Goal: Task Accomplishment & Management: Manage account settings

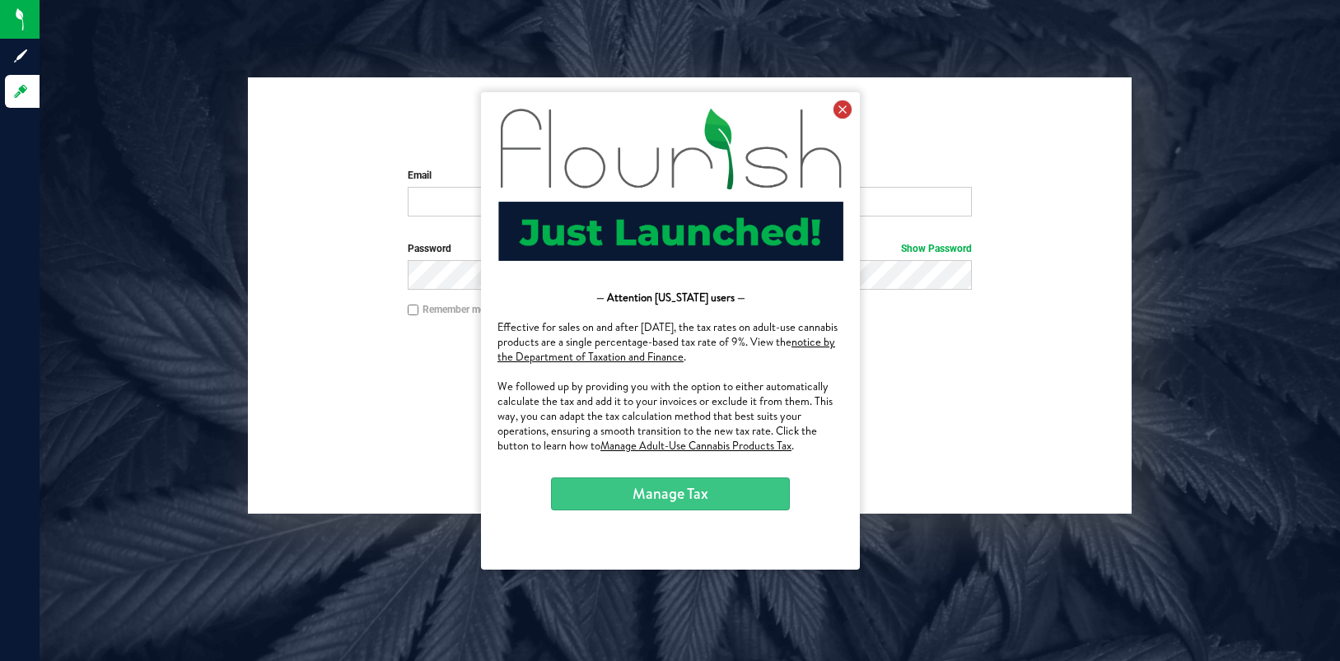
click at [840, 105] on icon at bounding box center [842, 109] width 18 height 18
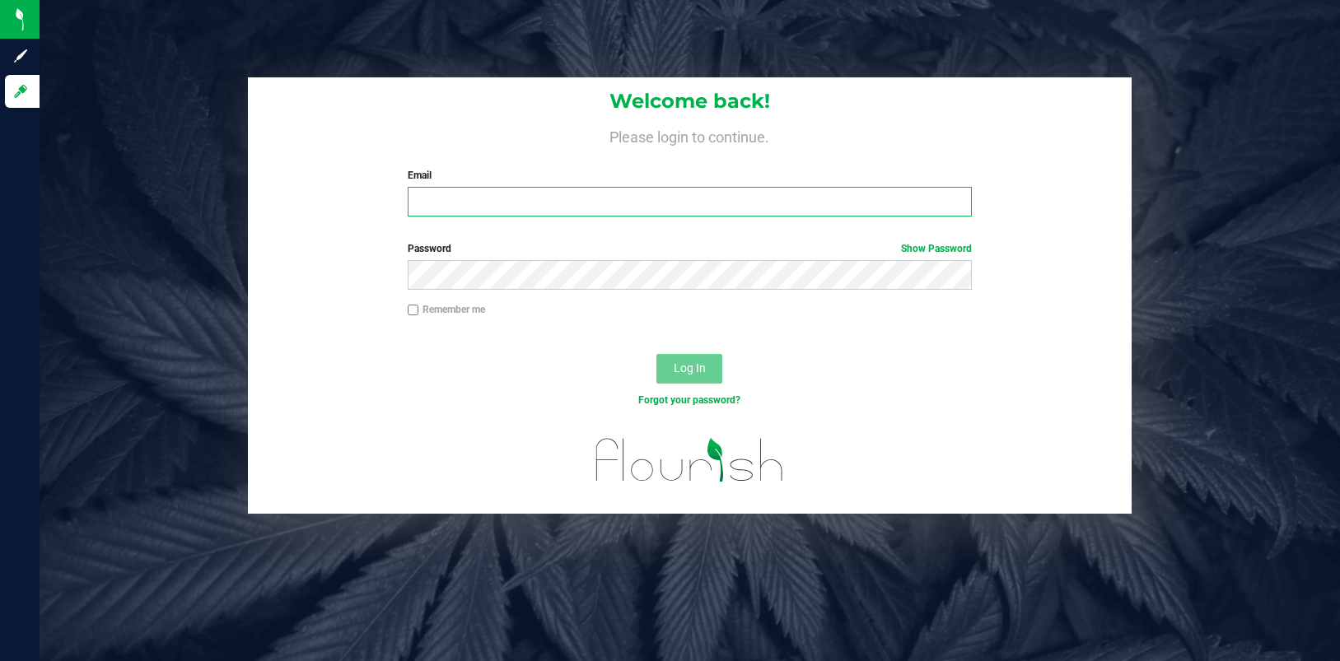
type input "[EMAIL_ADDRESS][DOMAIN_NAME]"
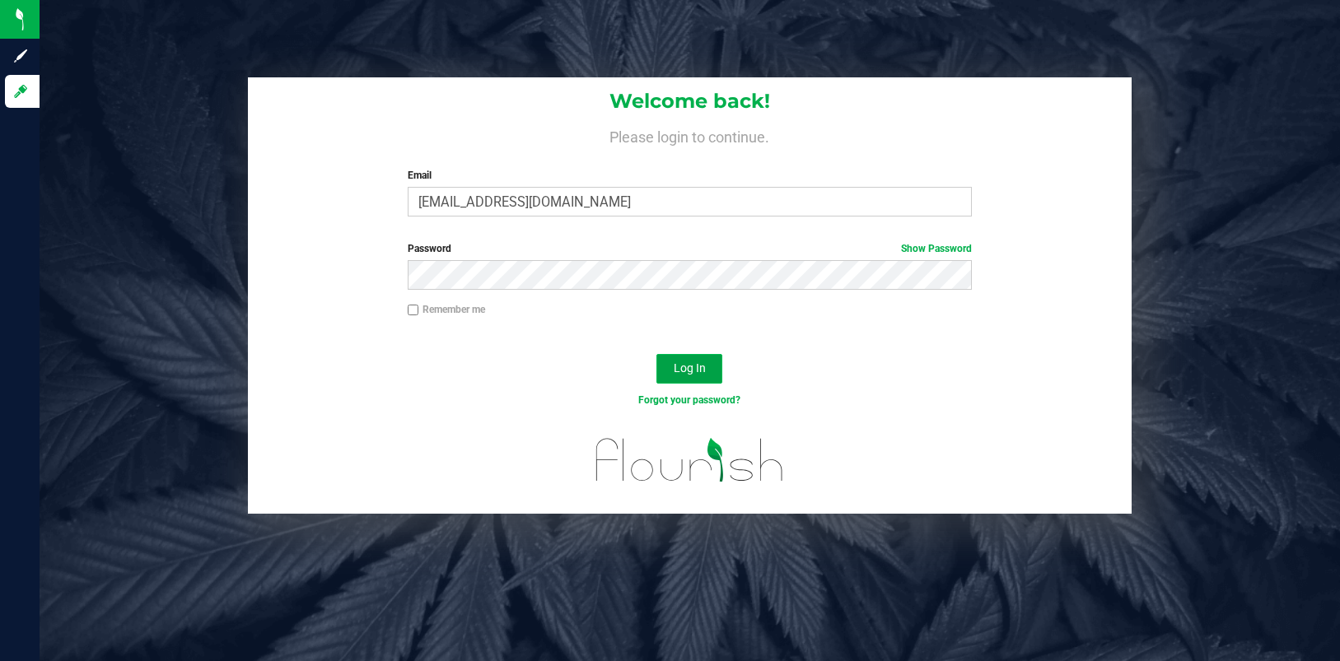
click at [680, 371] on span "Log In" at bounding box center [690, 368] width 32 height 13
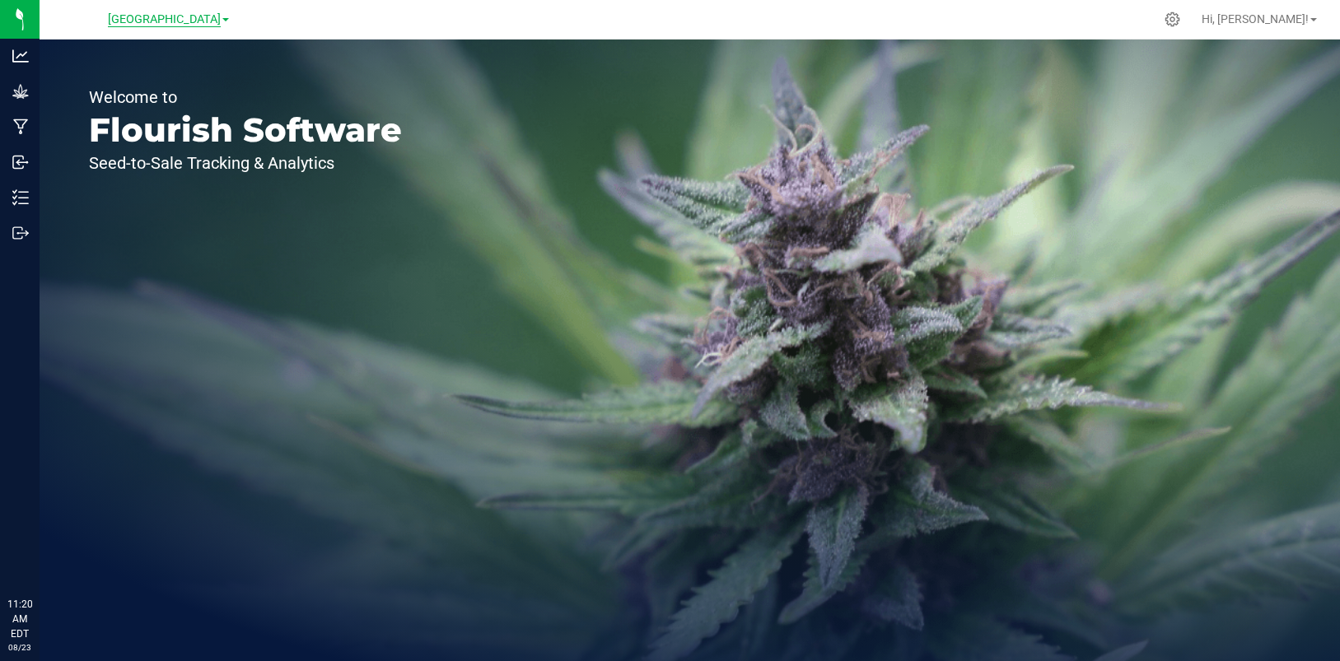
click at [220, 22] on span "[GEOGRAPHIC_DATA]" at bounding box center [164, 19] width 113 height 15
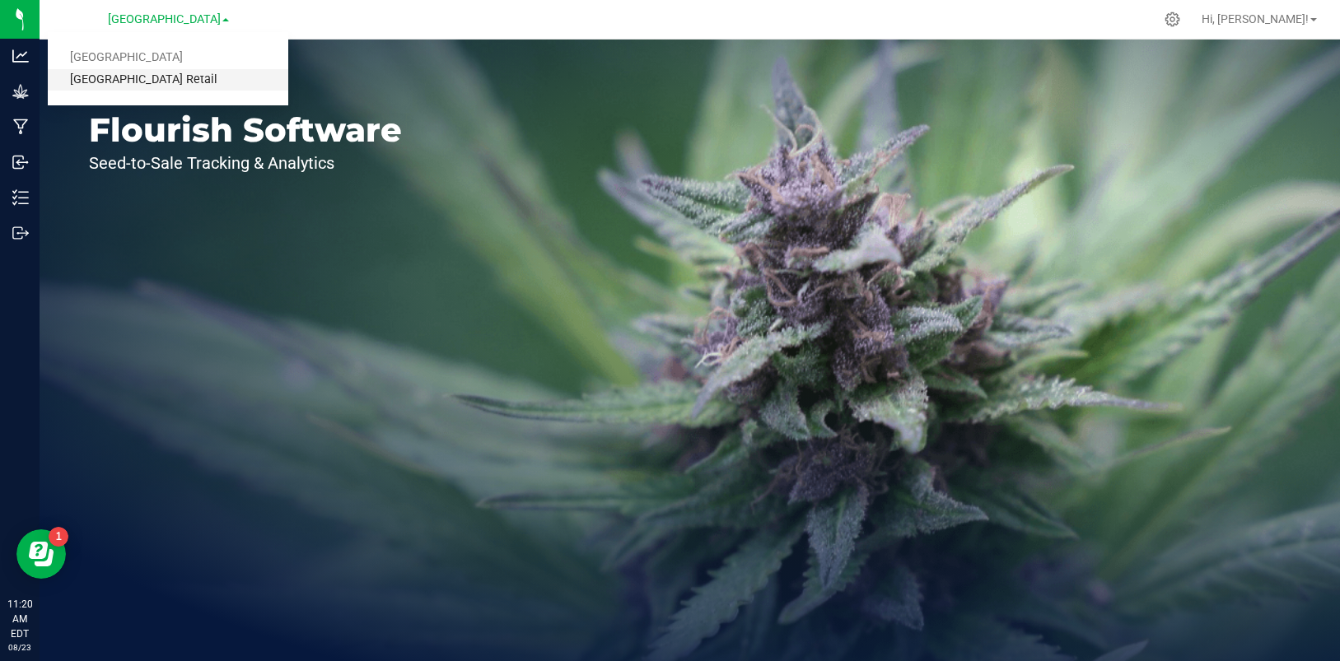
click at [171, 79] on link "[GEOGRAPHIC_DATA] Retail" at bounding box center [168, 80] width 241 height 22
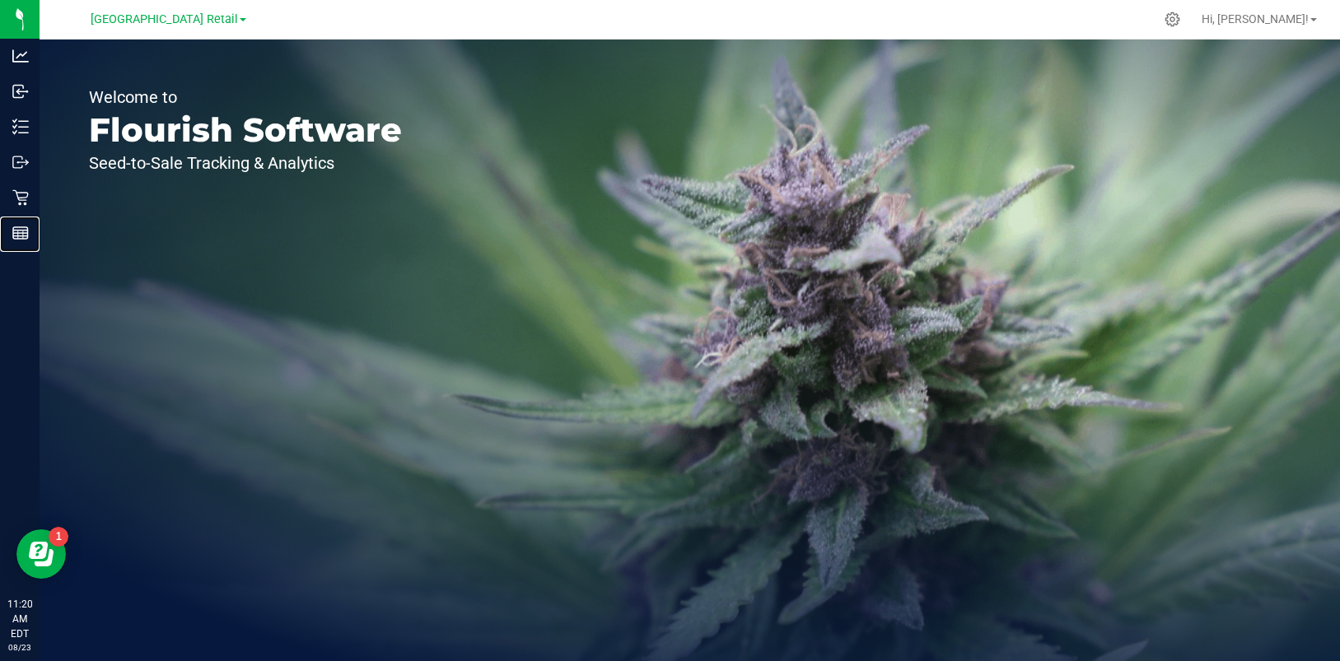
click at [37, 232] on div "Reports" at bounding box center [22, 233] width 35 height 33
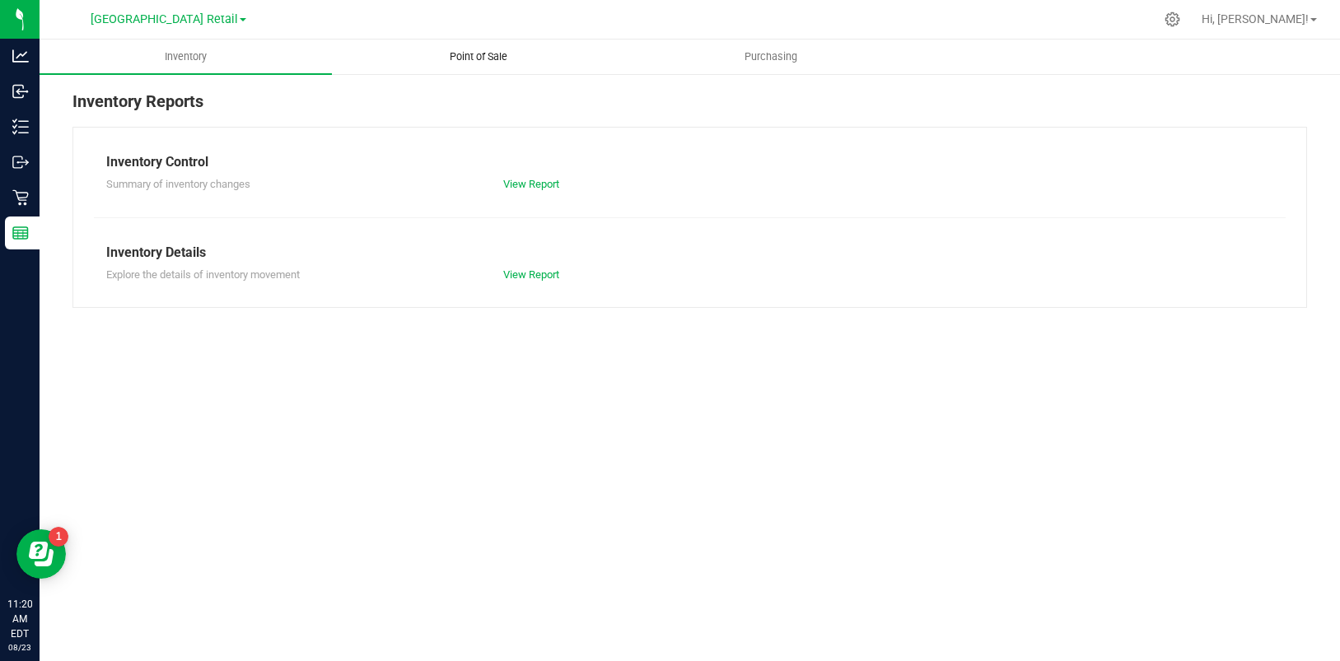
click at [478, 50] on span "Point of Sale" at bounding box center [478, 56] width 102 height 15
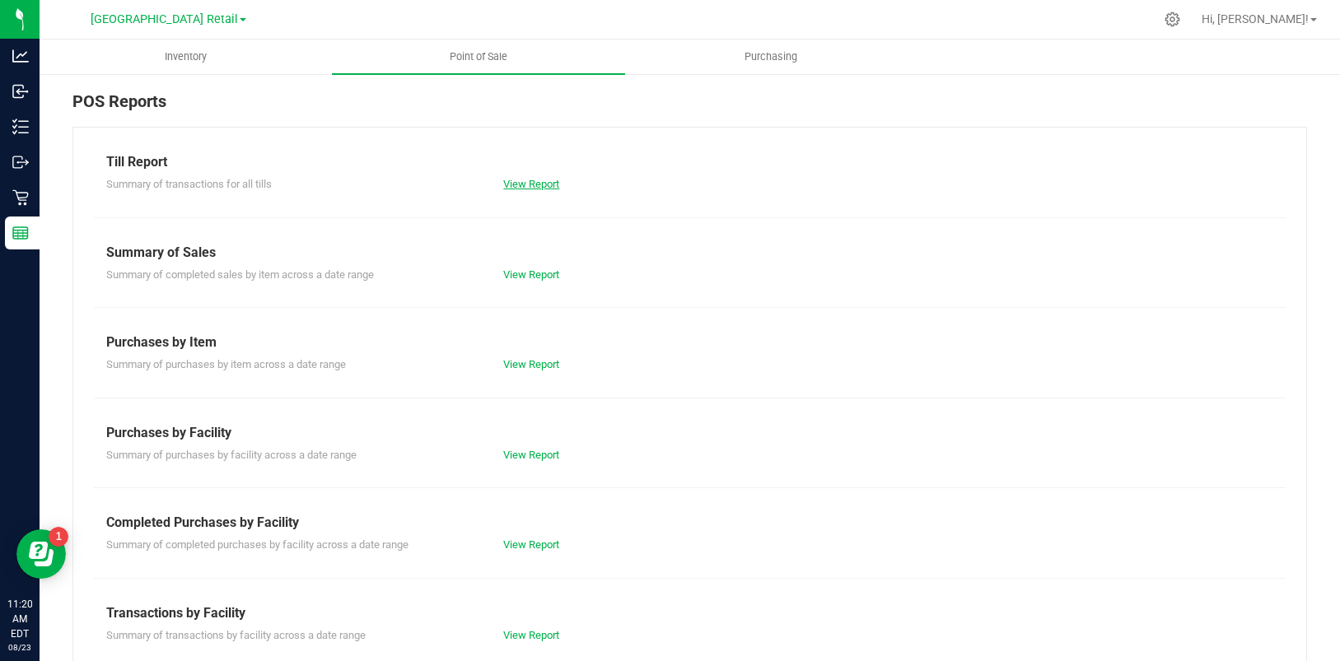
click at [533, 184] on link "View Report" at bounding box center [531, 184] width 56 height 12
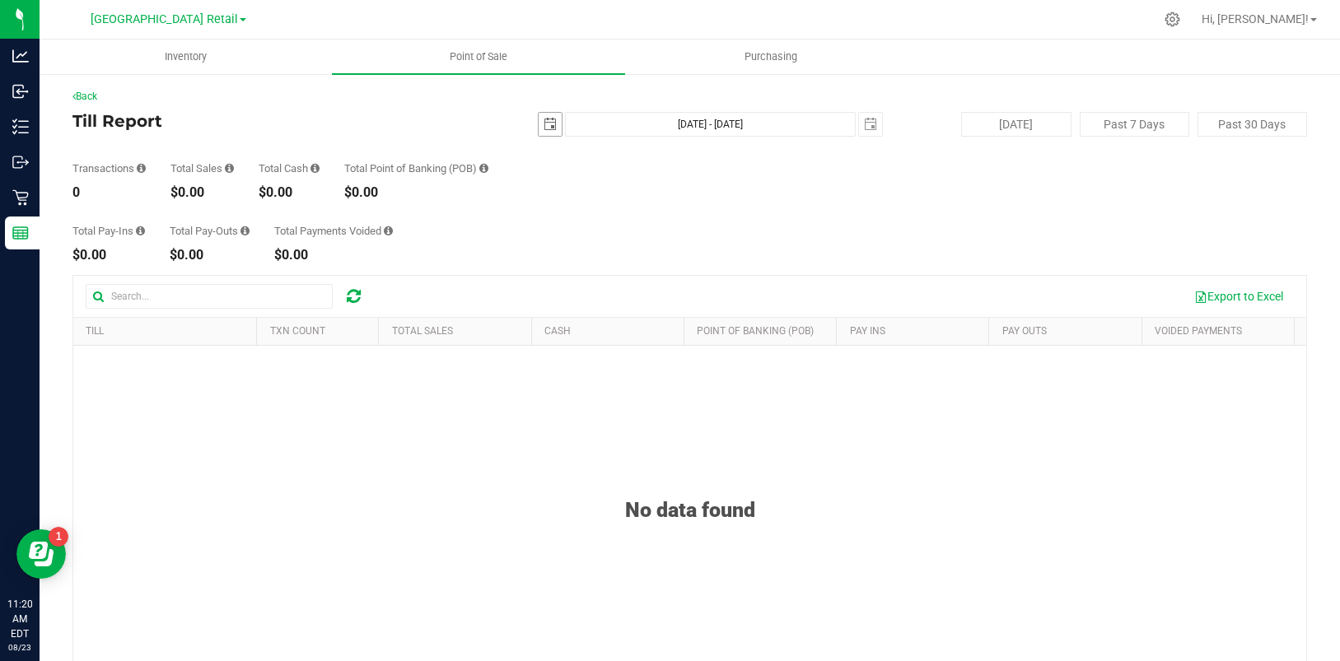
click at [549, 121] on span "select" at bounding box center [550, 124] width 13 height 13
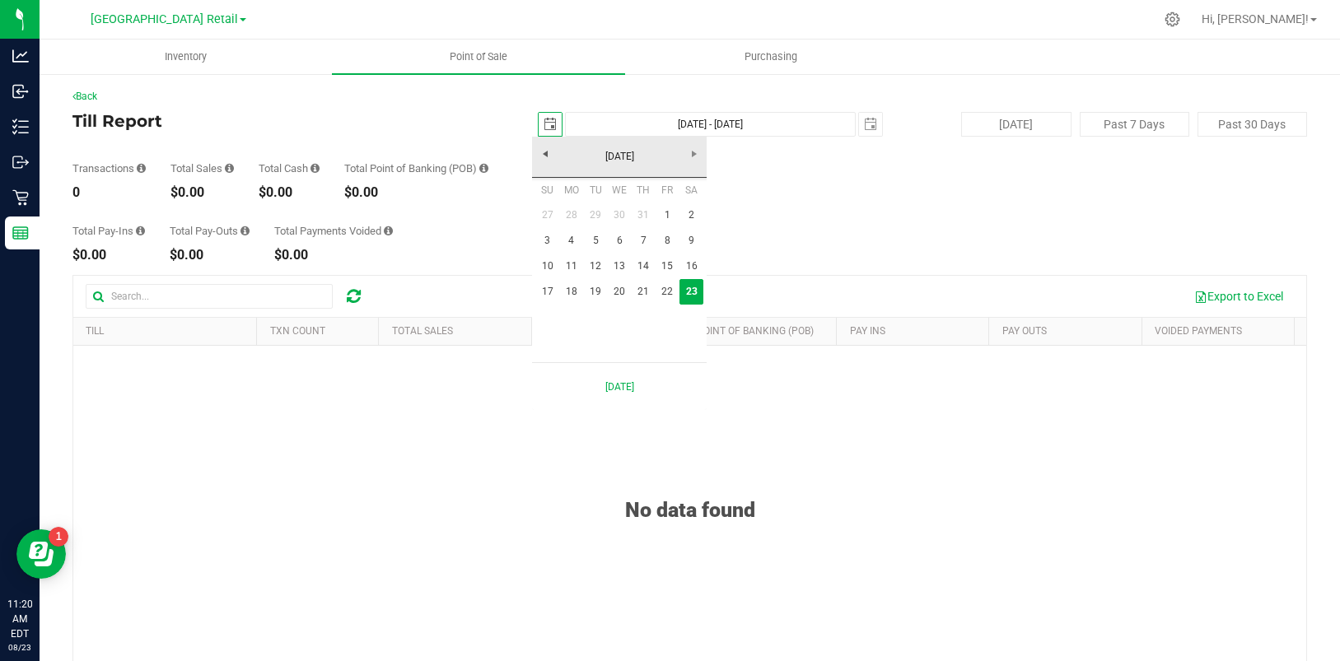
scroll to position [0, 41]
click at [669, 287] on link "22" at bounding box center [668, 292] width 24 height 26
type input "[DATE]"
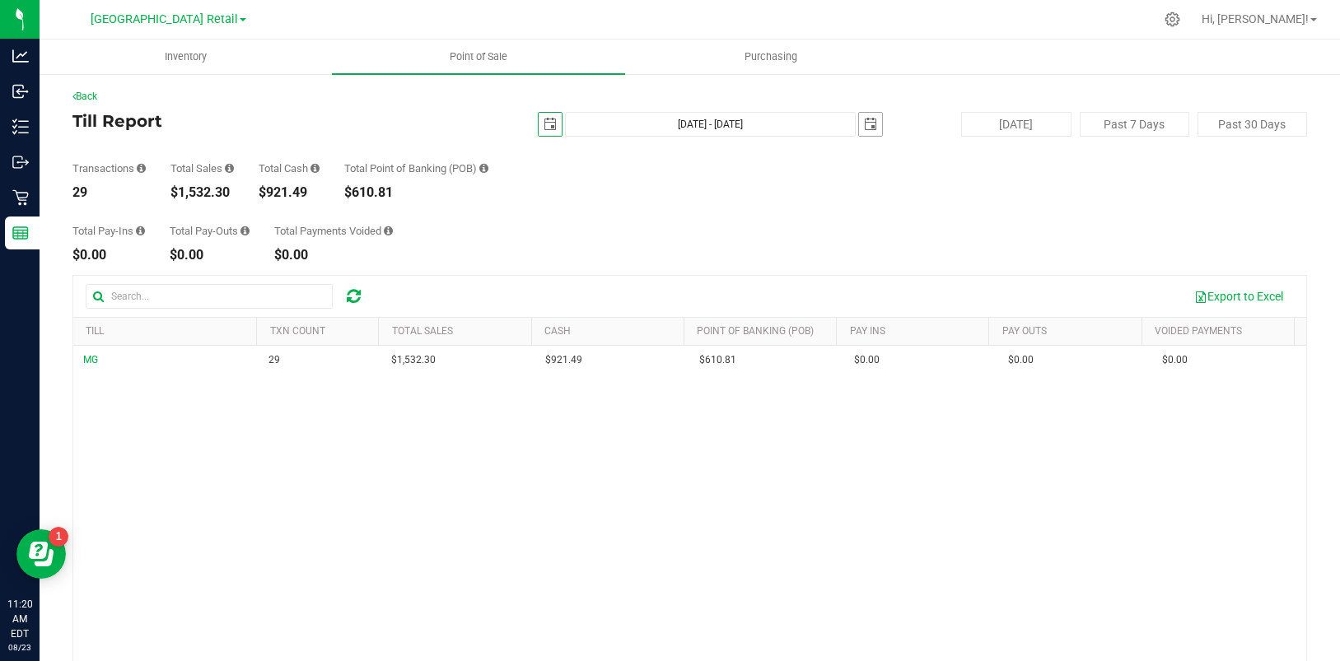
click at [864, 124] on span "select" at bounding box center [870, 124] width 13 height 13
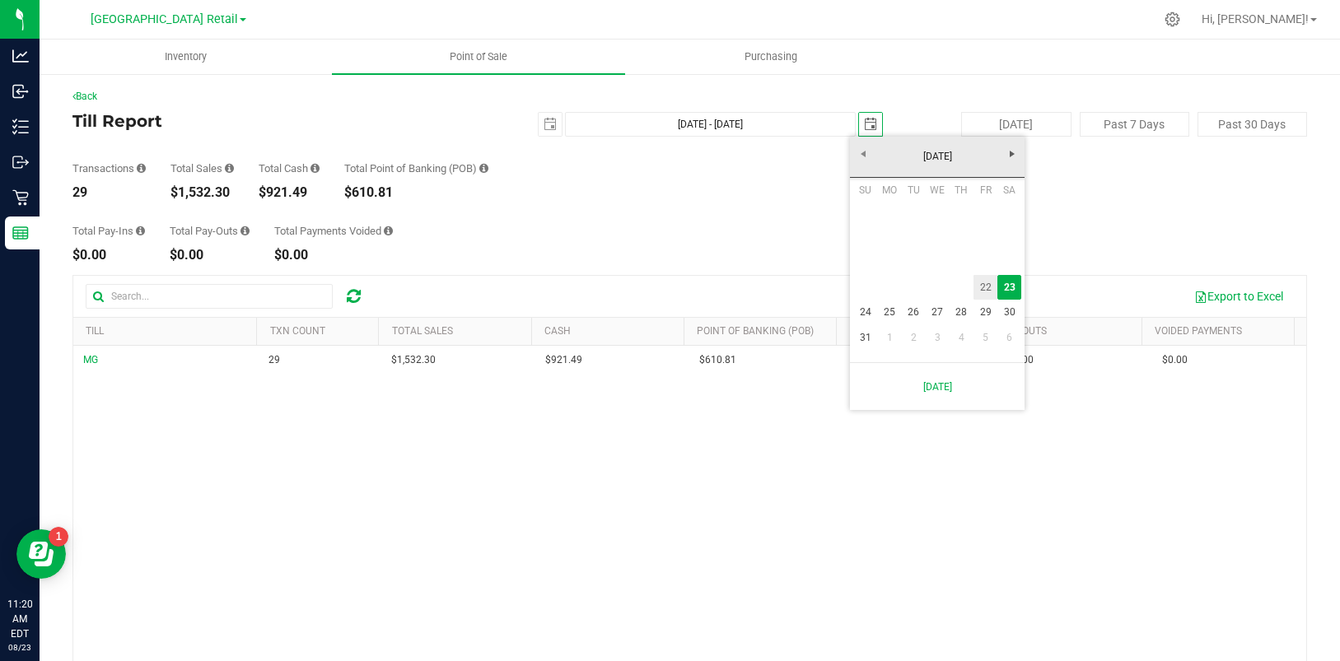
click at [983, 287] on link "22" at bounding box center [986, 288] width 24 height 26
type input "[DATE] - [DATE]"
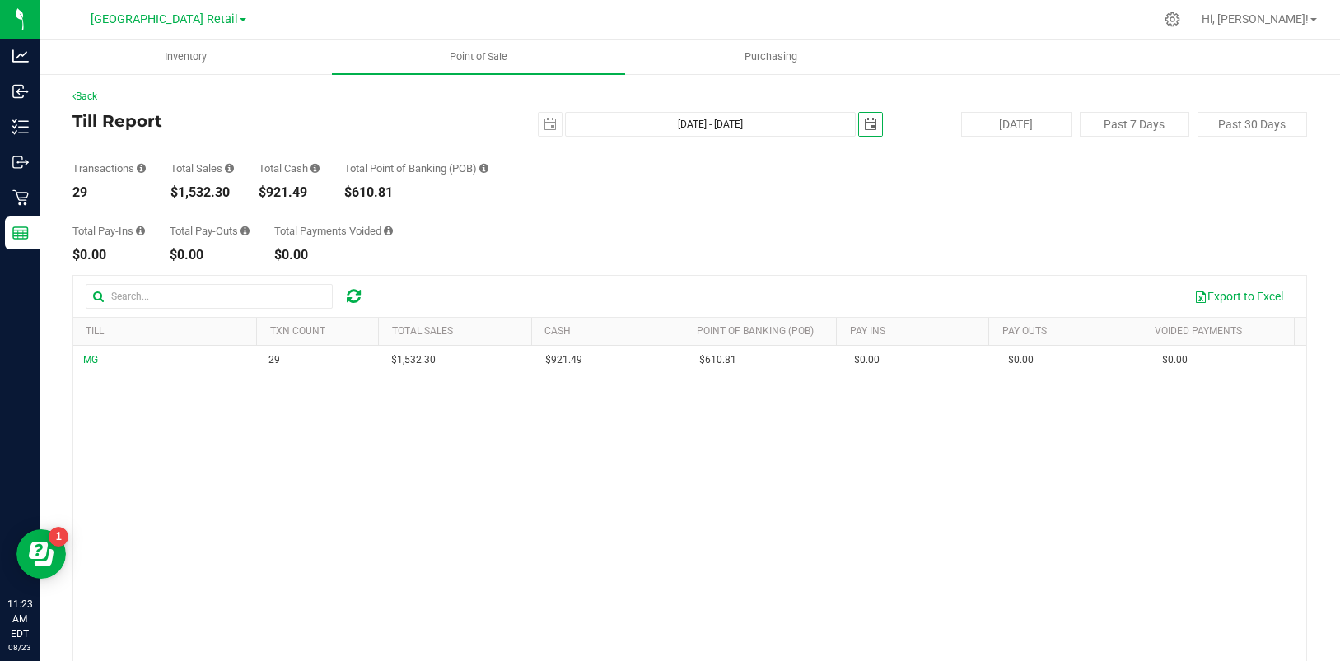
scroll to position [0, 49]
type input "2025-08-22"
click at [210, 15] on span "Township Valley Retail" at bounding box center [164, 19] width 147 height 15
click at [169, 56] on link "[GEOGRAPHIC_DATA]" at bounding box center [168, 58] width 241 height 22
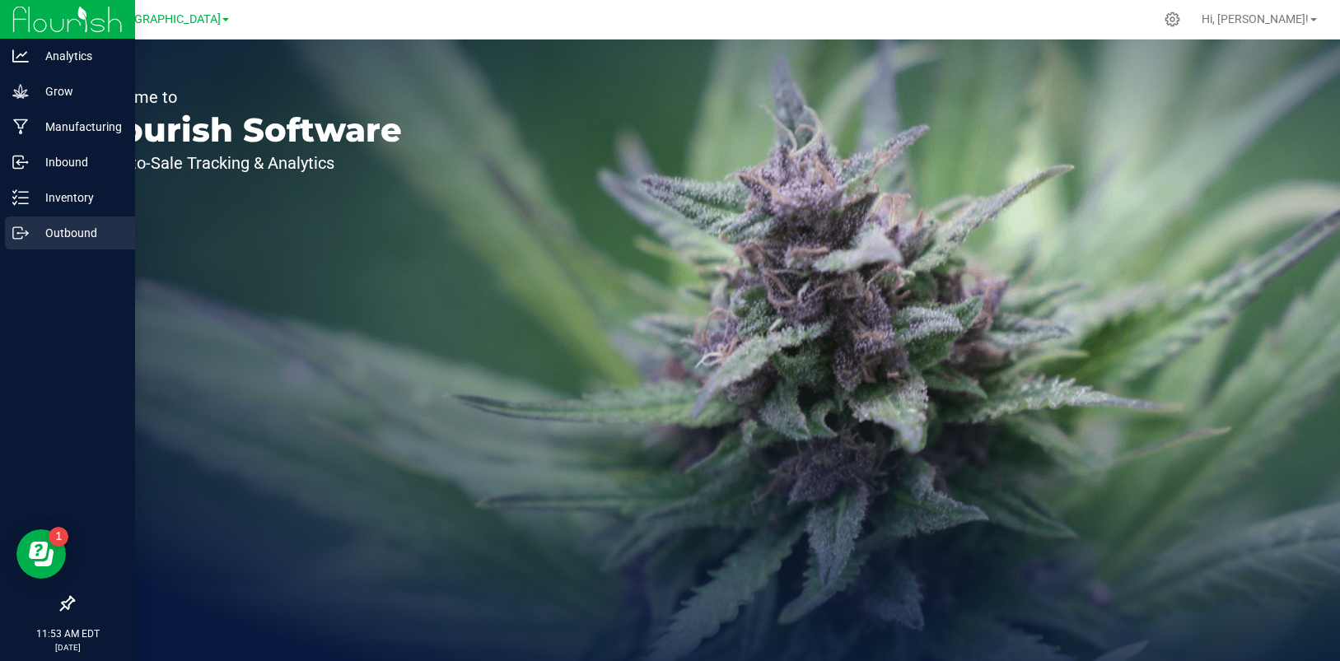
click at [82, 234] on p "Outbound" at bounding box center [78, 233] width 99 height 20
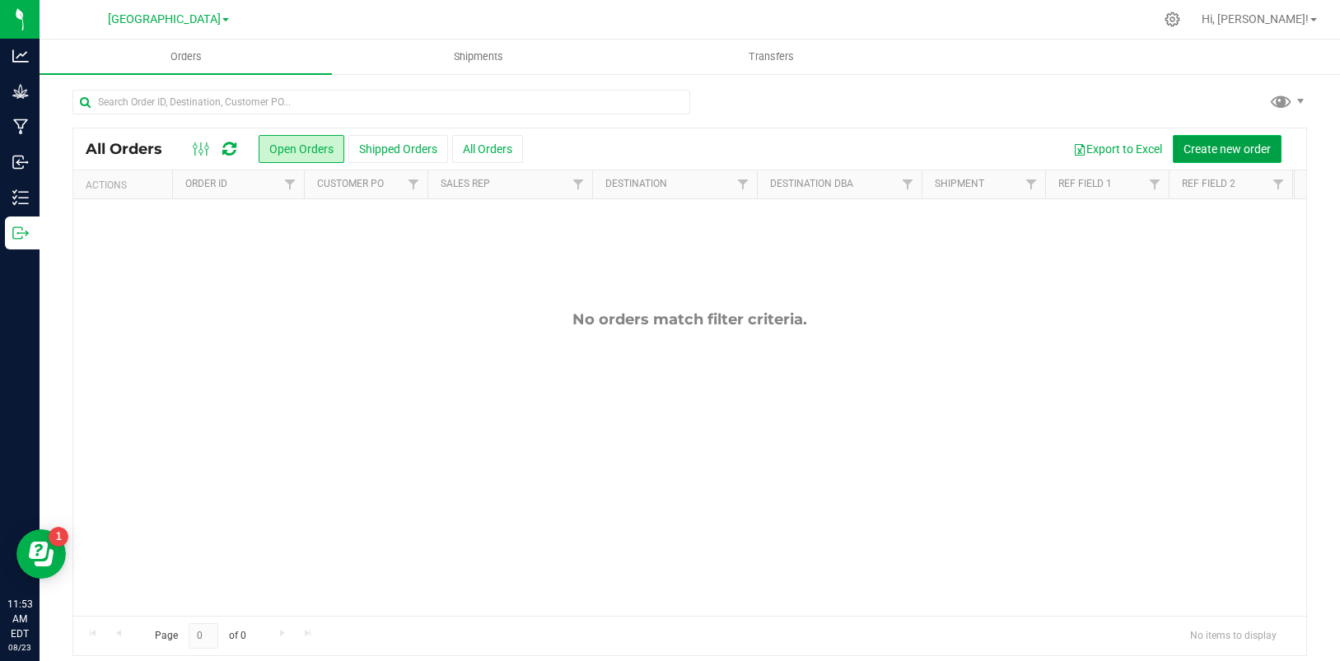
click at [1226, 147] on span "Create new order" at bounding box center [1227, 148] width 87 height 13
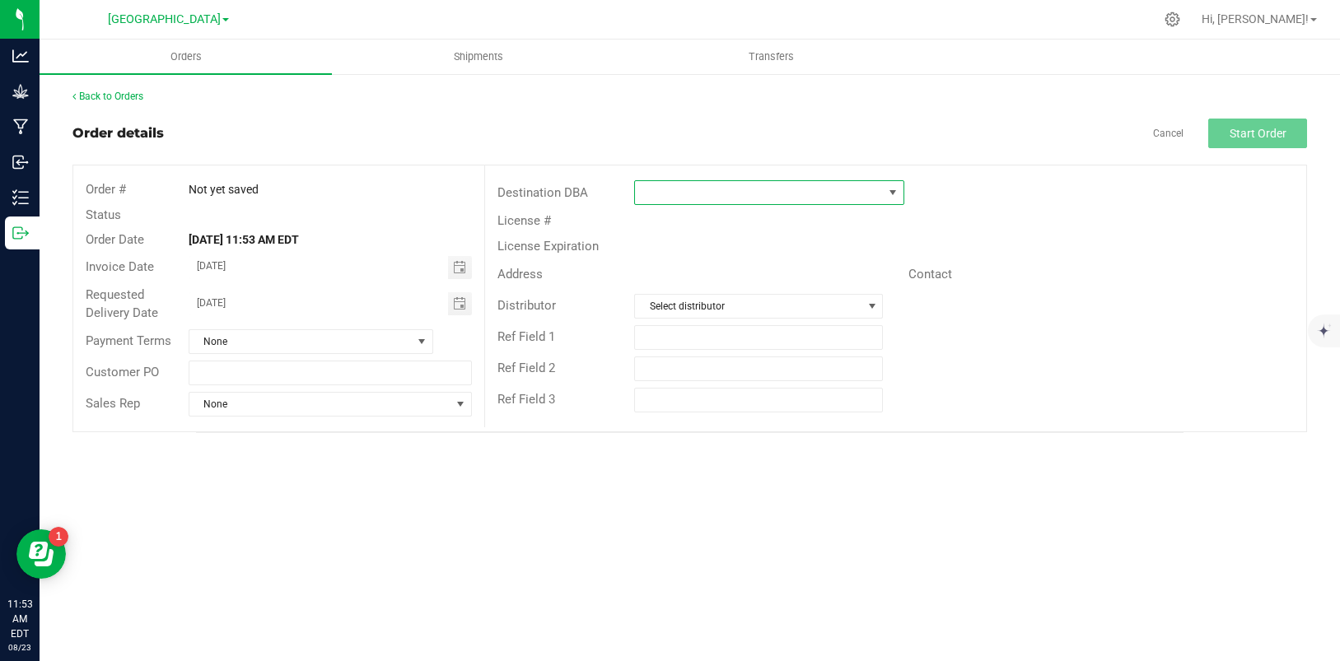
click at [896, 192] on span at bounding box center [892, 192] width 13 height 13
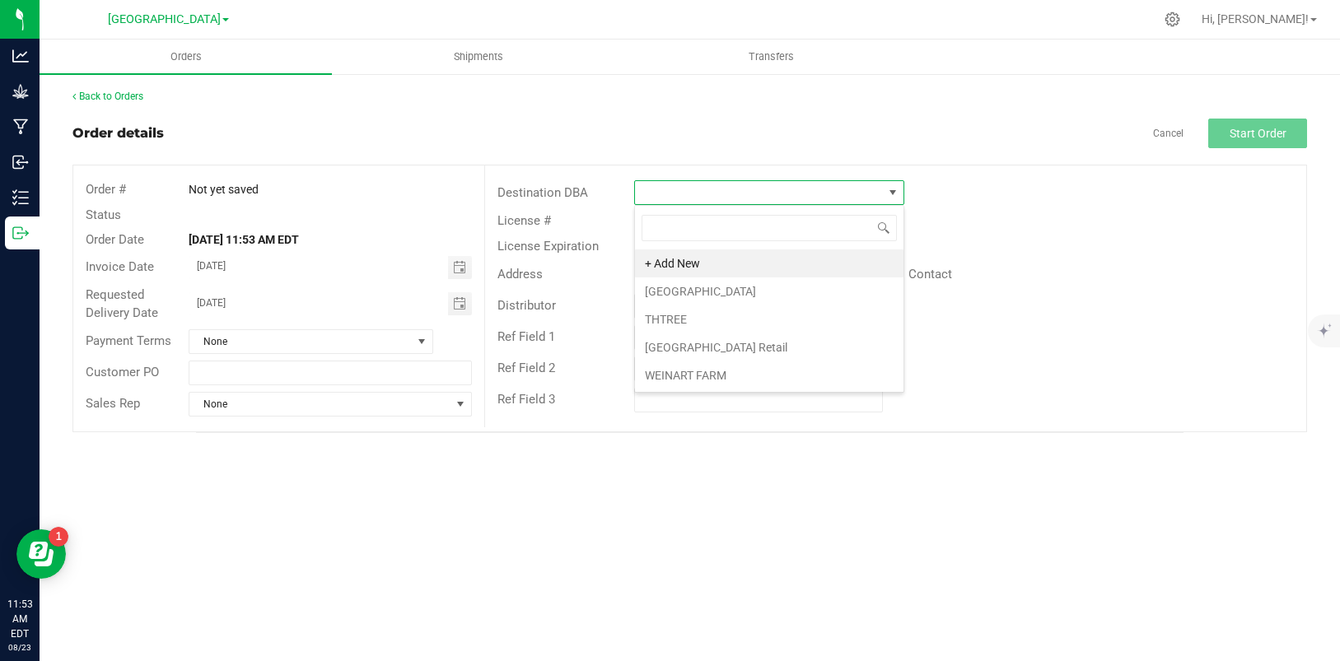
scroll to position [25, 269]
click at [749, 290] on li "CATSKILL MOUNTAIN HIGH" at bounding box center [769, 292] width 269 height 28
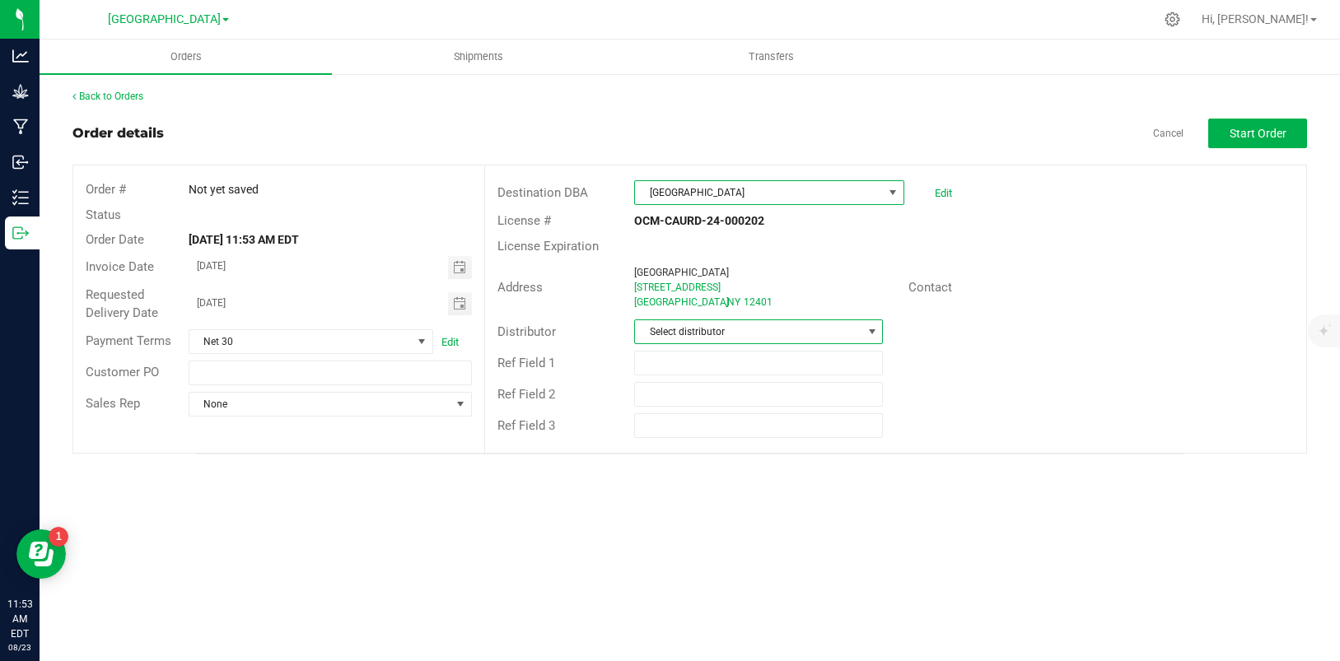
click at [871, 328] on span at bounding box center [872, 331] width 13 height 13
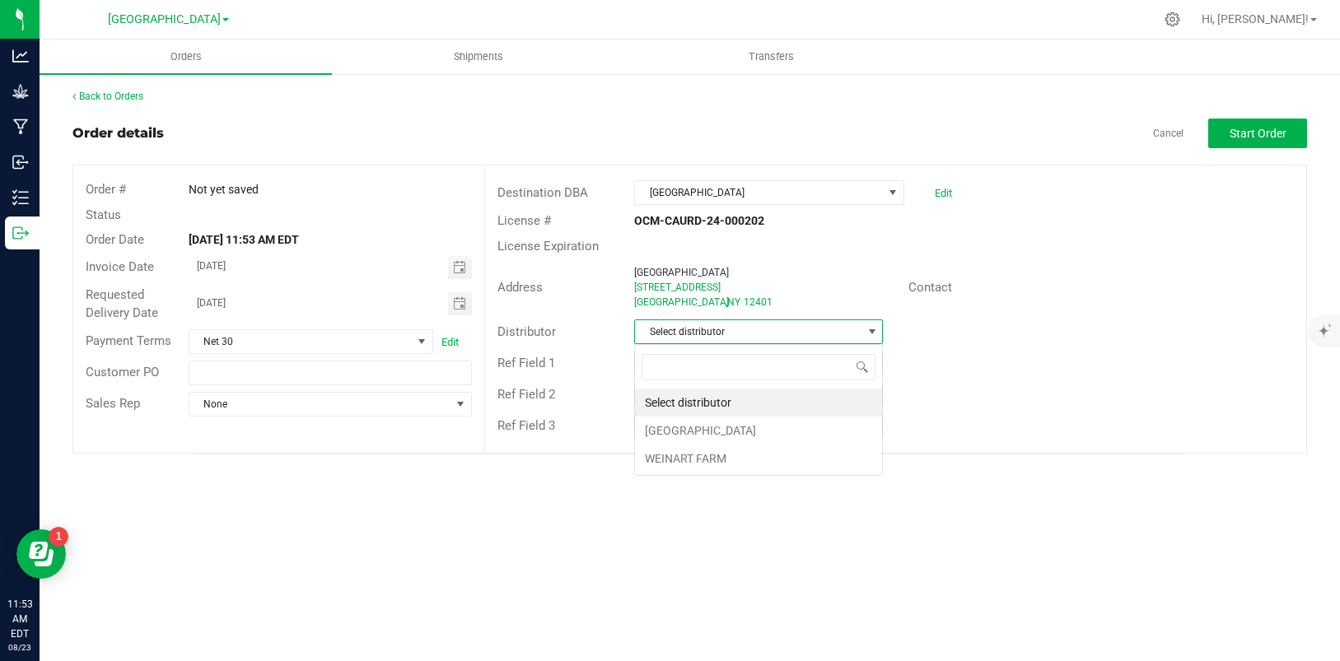
scroll to position [25, 250]
click at [731, 432] on li "[GEOGRAPHIC_DATA]" at bounding box center [758, 431] width 247 height 28
click at [1256, 124] on button "Start Order" at bounding box center [1257, 134] width 99 height 30
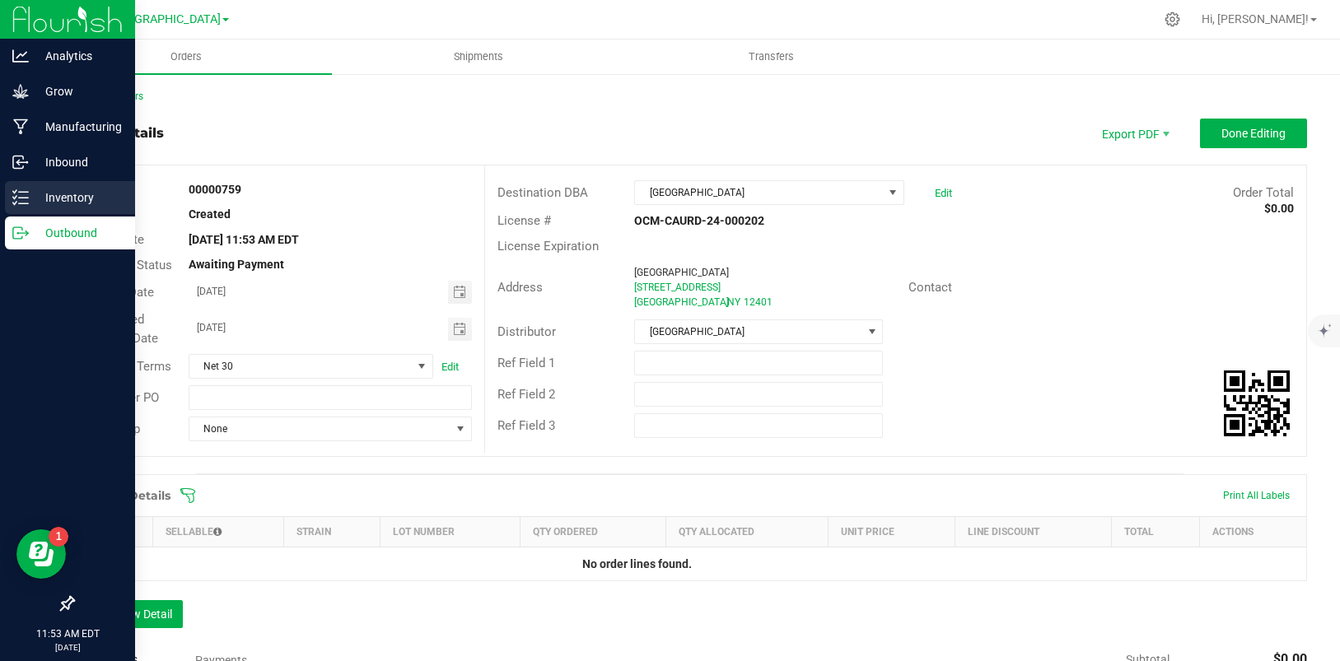
click at [62, 197] on p "Inventory" at bounding box center [78, 198] width 99 height 20
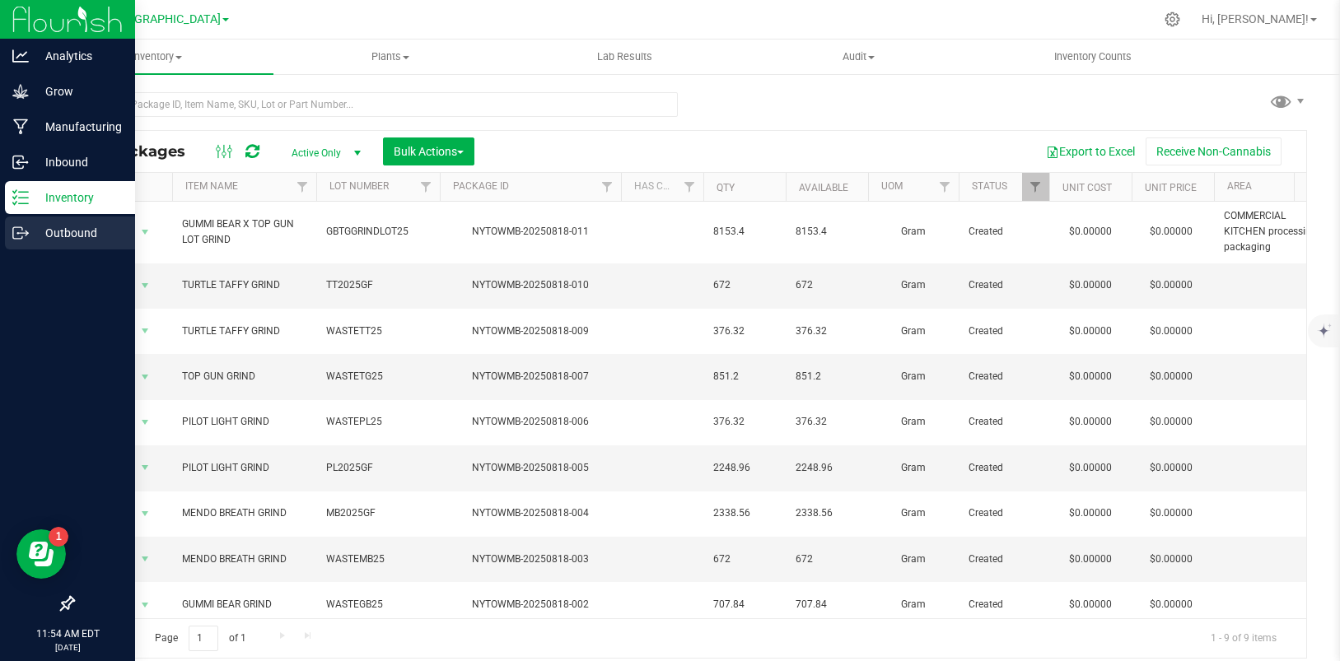
click at [78, 236] on p "Outbound" at bounding box center [78, 233] width 99 height 20
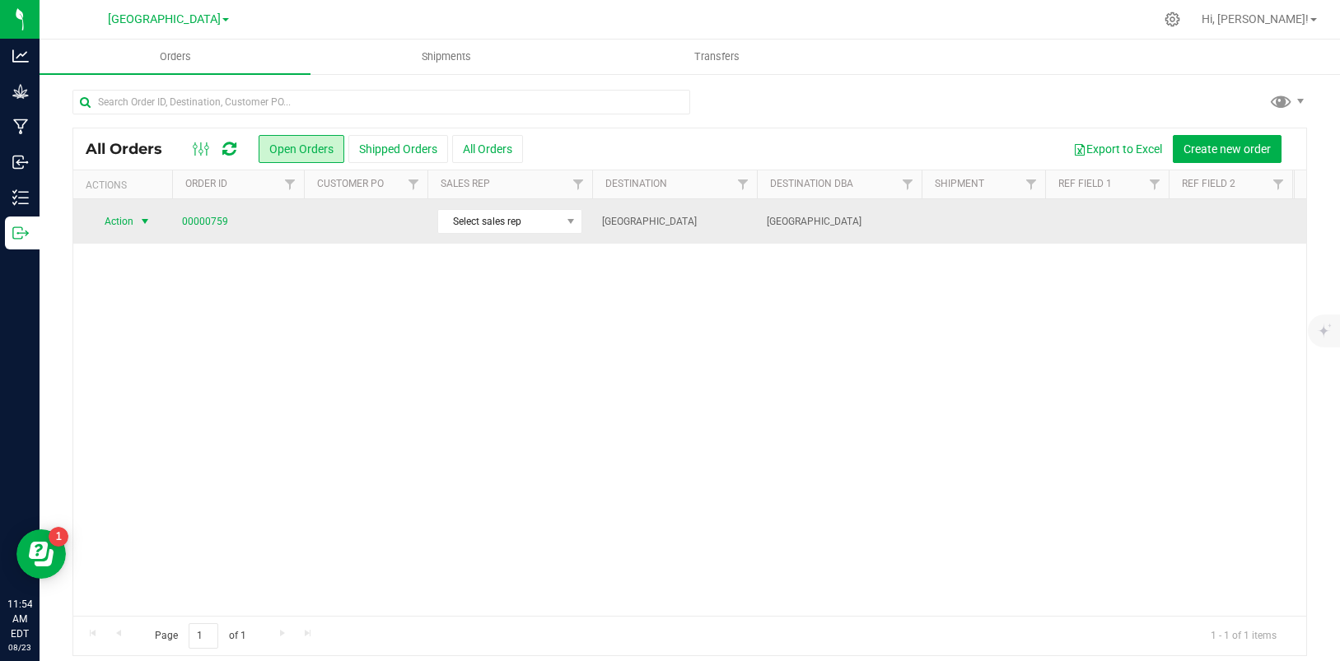
click at [139, 221] on span "select" at bounding box center [144, 221] width 13 height 13
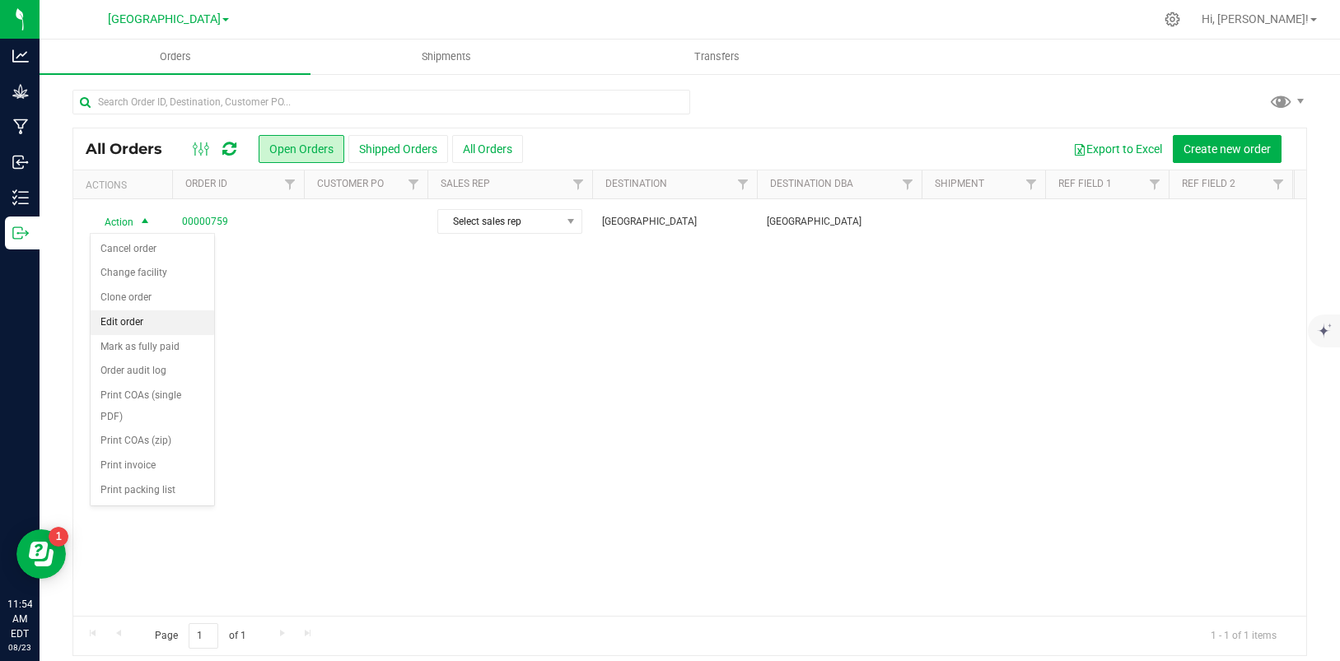
click at [132, 325] on li "Edit order" at bounding box center [153, 323] width 124 height 25
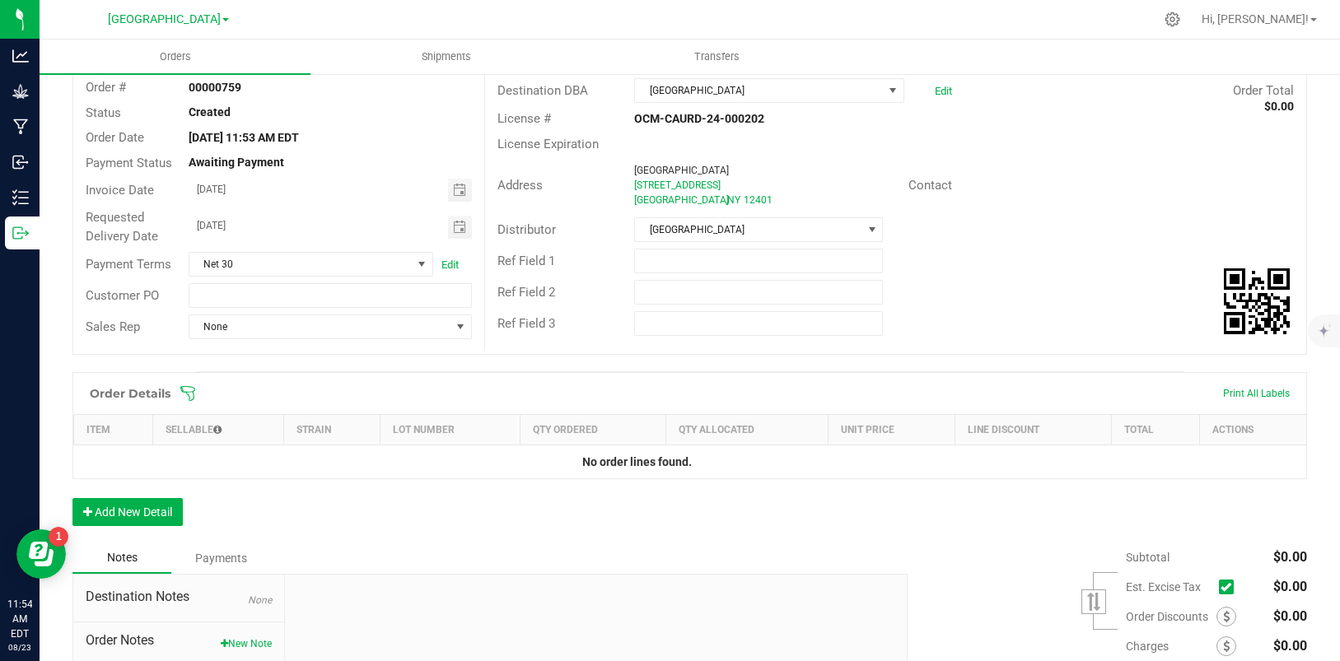
scroll to position [254, 0]
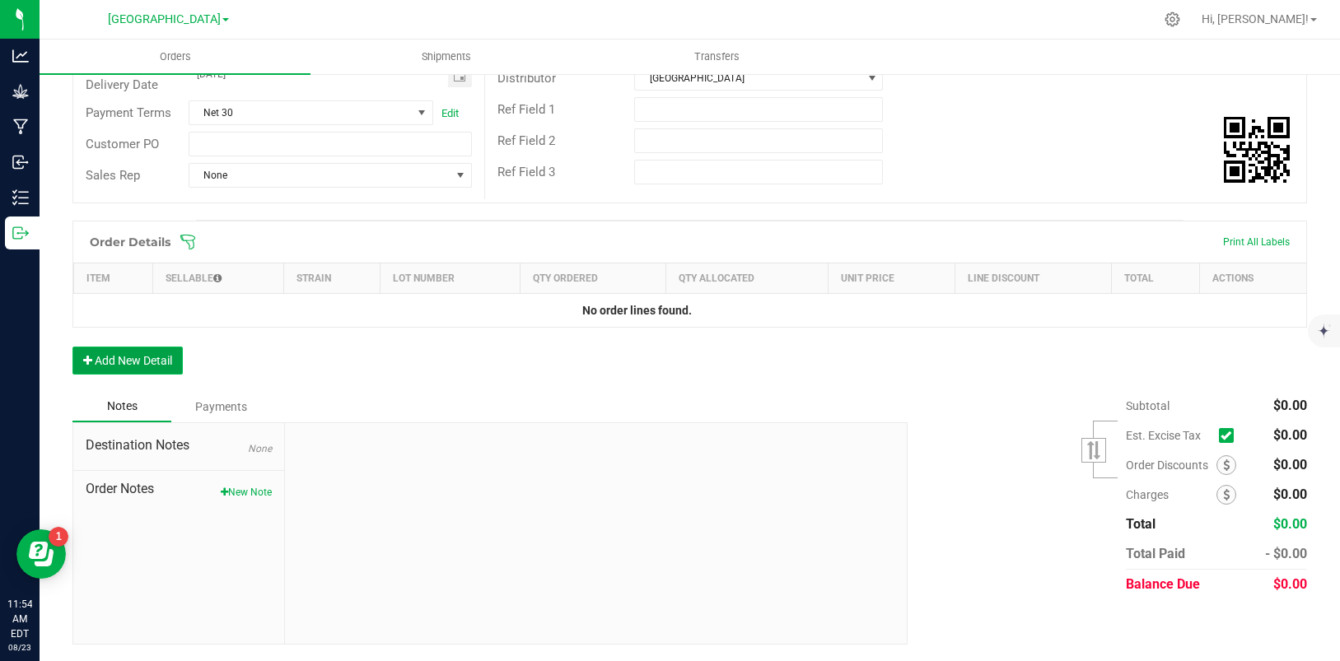
click at [128, 365] on button "Add New Detail" at bounding box center [127, 361] width 110 height 28
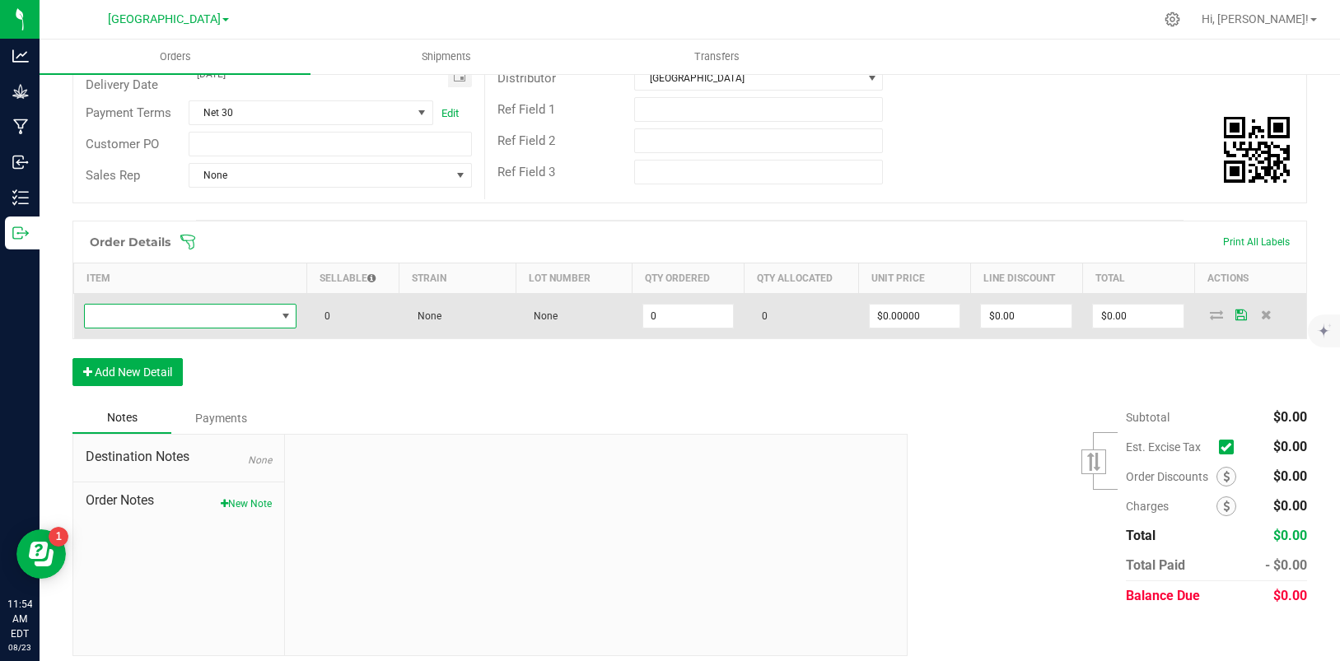
click at [283, 314] on span "NO DATA FOUND" at bounding box center [285, 316] width 13 height 13
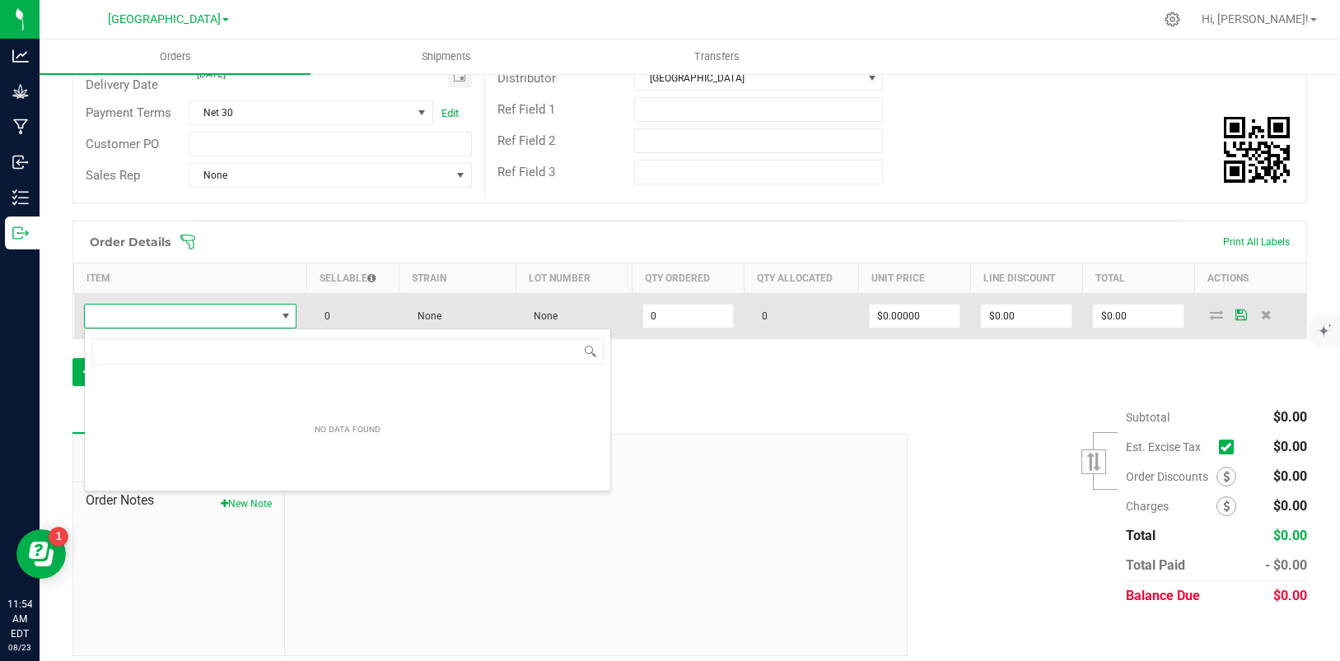
scroll to position [25, 211]
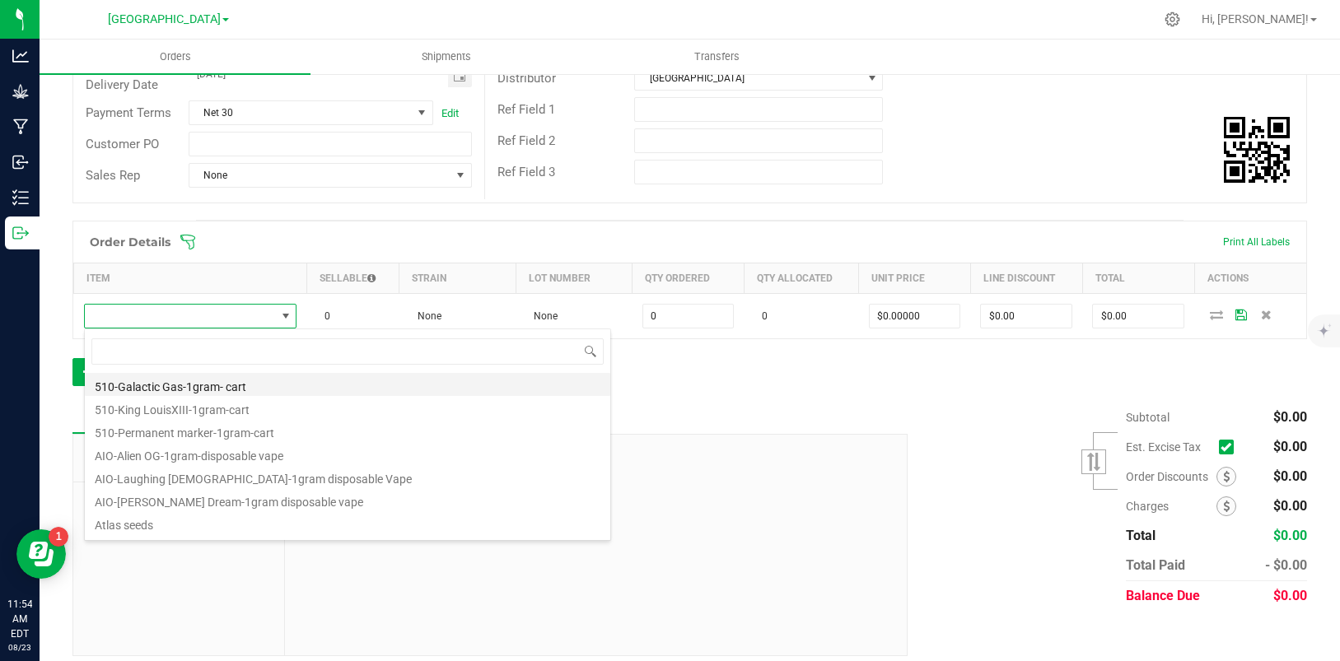
click at [194, 384] on li "510-Galactic Gas-1gram- cart" at bounding box center [347, 384] width 525 height 23
type input "0 ea"
type input "$38.94000"
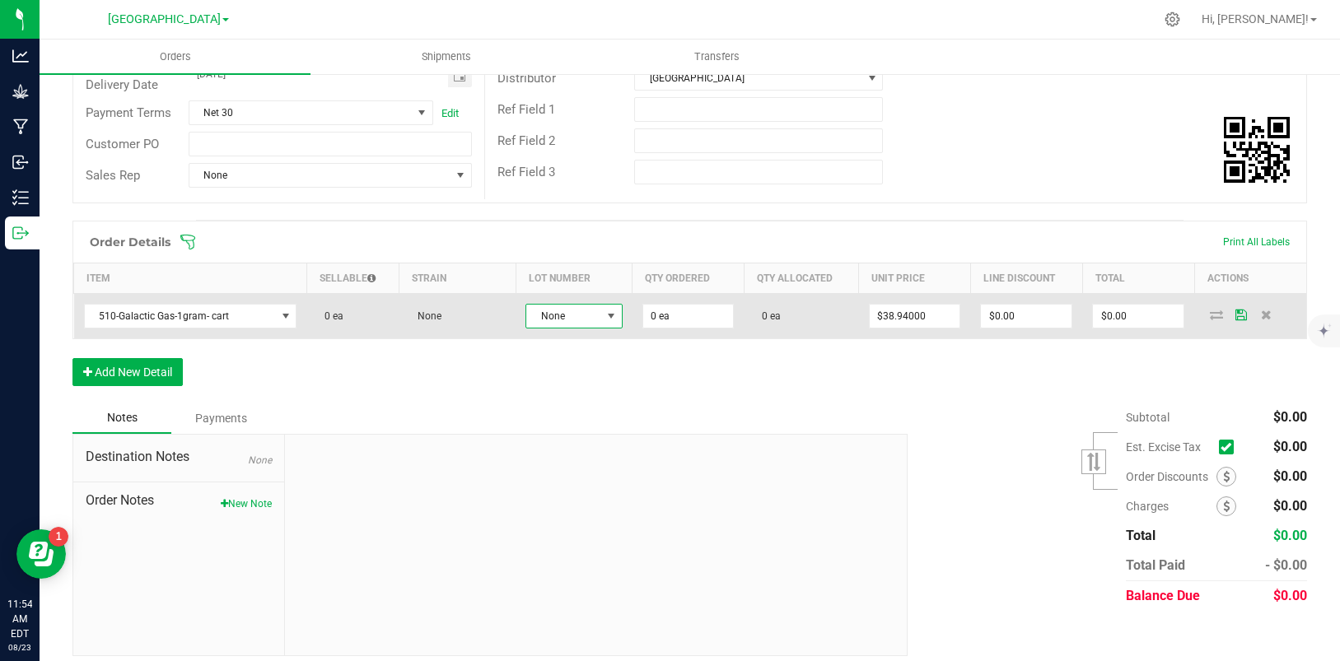
click at [605, 312] on span at bounding box center [611, 316] width 13 height 13
click at [669, 313] on input "0" at bounding box center [688, 316] width 91 height 23
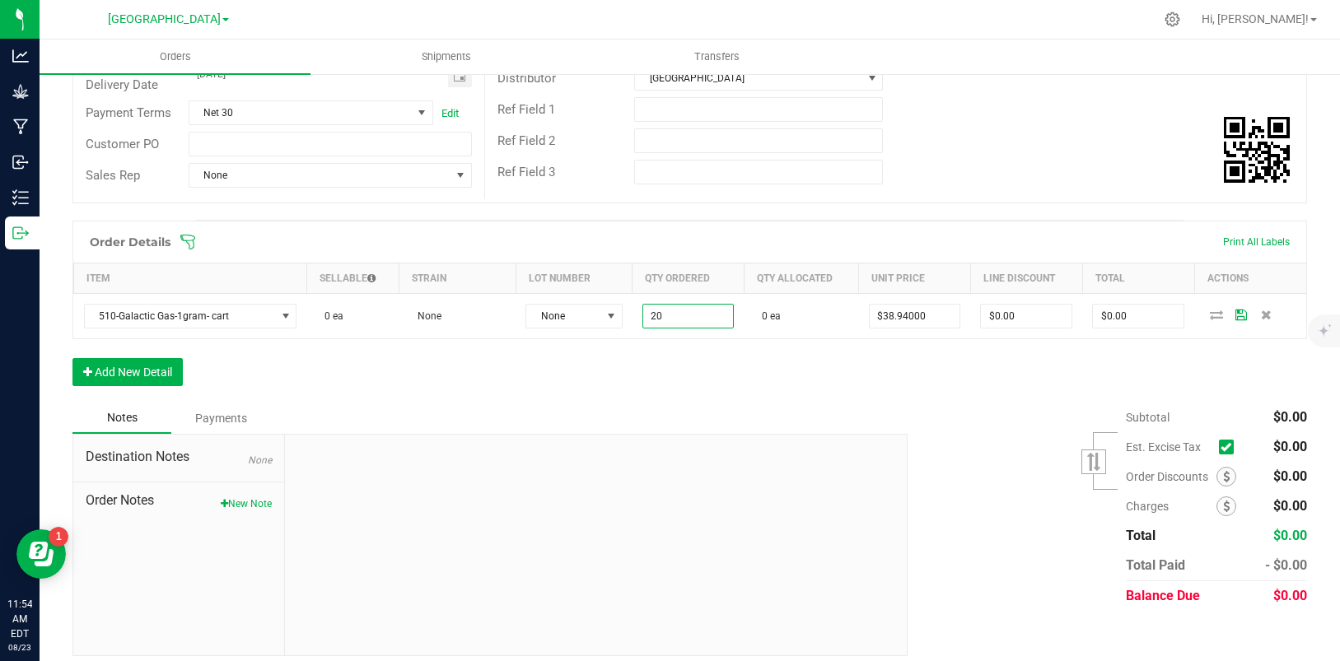
type input "20 ea"
type input "$778.80"
click at [619, 366] on div "Order Details Print All Labels Item Sellable Strain Lot Number Qty Ordered Qty …" at bounding box center [689, 312] width 1235 height 182
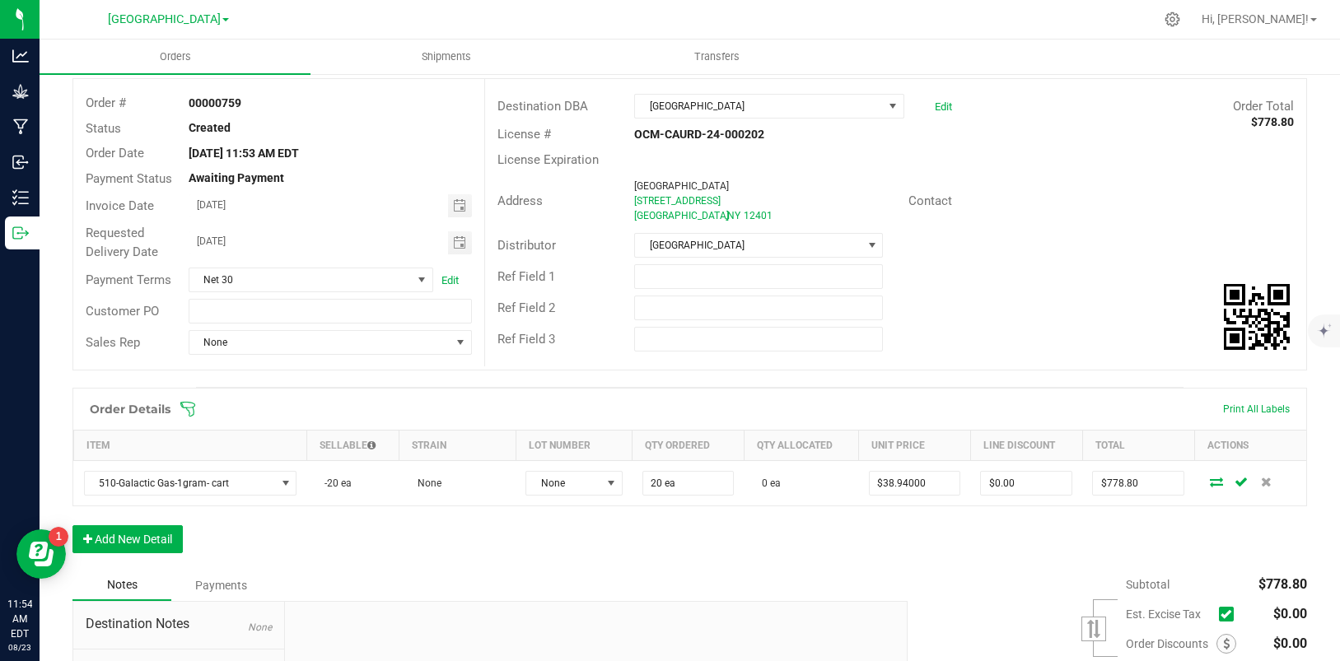
scroll to position [0, 0]
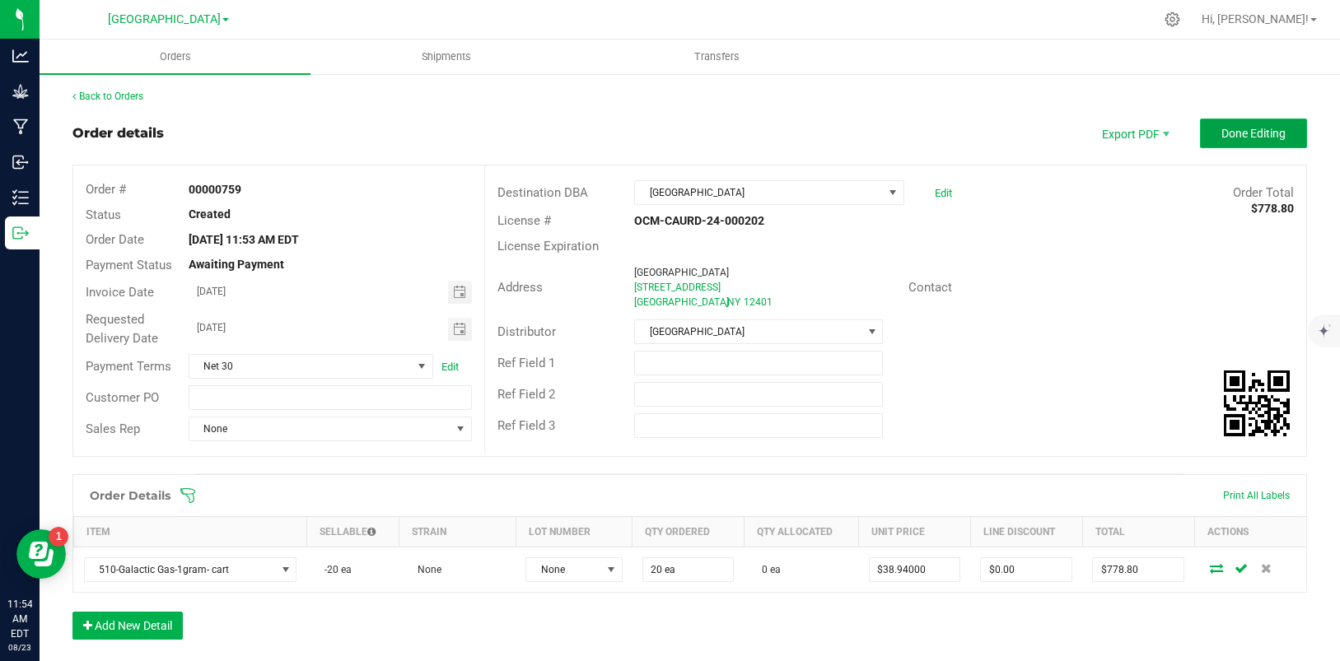
click at [1240, 138] on span "Done Editing" at bounding box center [1253, 133] width 64 height 13
